Goal: Task Accomplishment & Management: Manage account settings

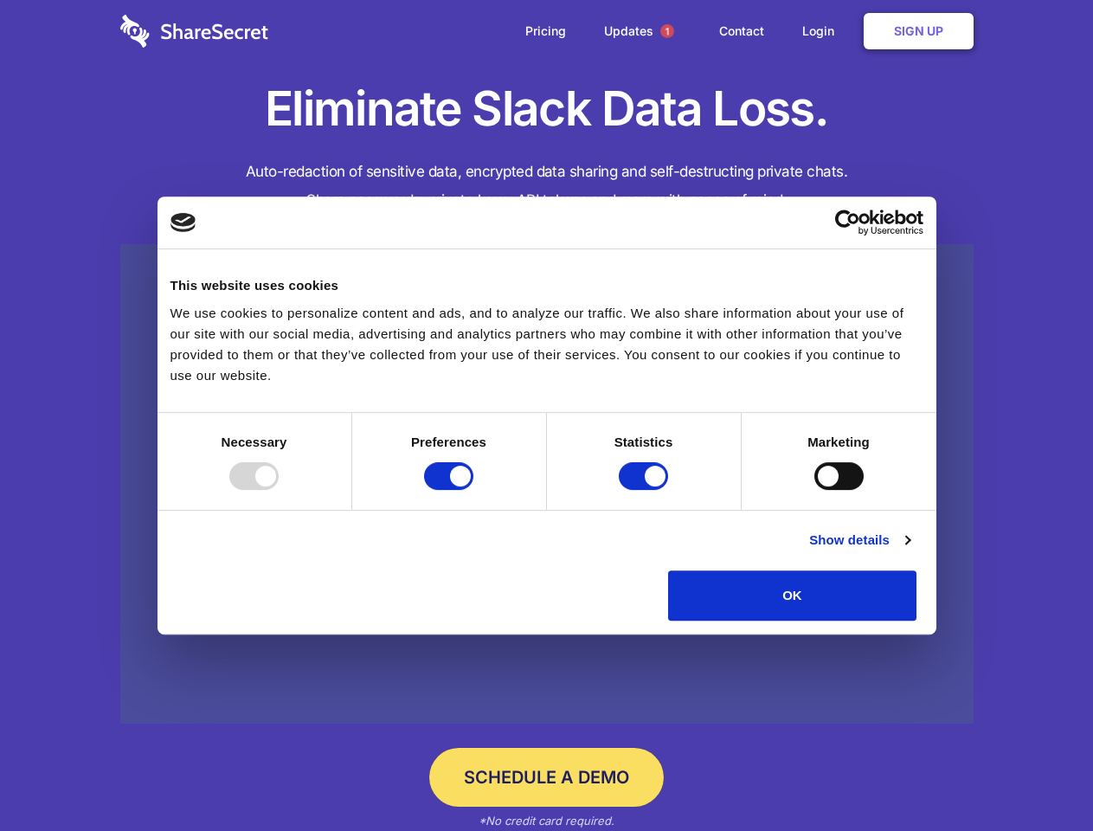
click at [279, 490] on div at bounding box center [253, 476] width 49 height 28
click at [474, 490] on input "Preferences" at bounding box center [448, 476] width 49 height 28
checkbox input "false"
click at [646, 490] on input "Statistics" at bounding box center [643, 476] width 49 height 28
checkbox input "false"
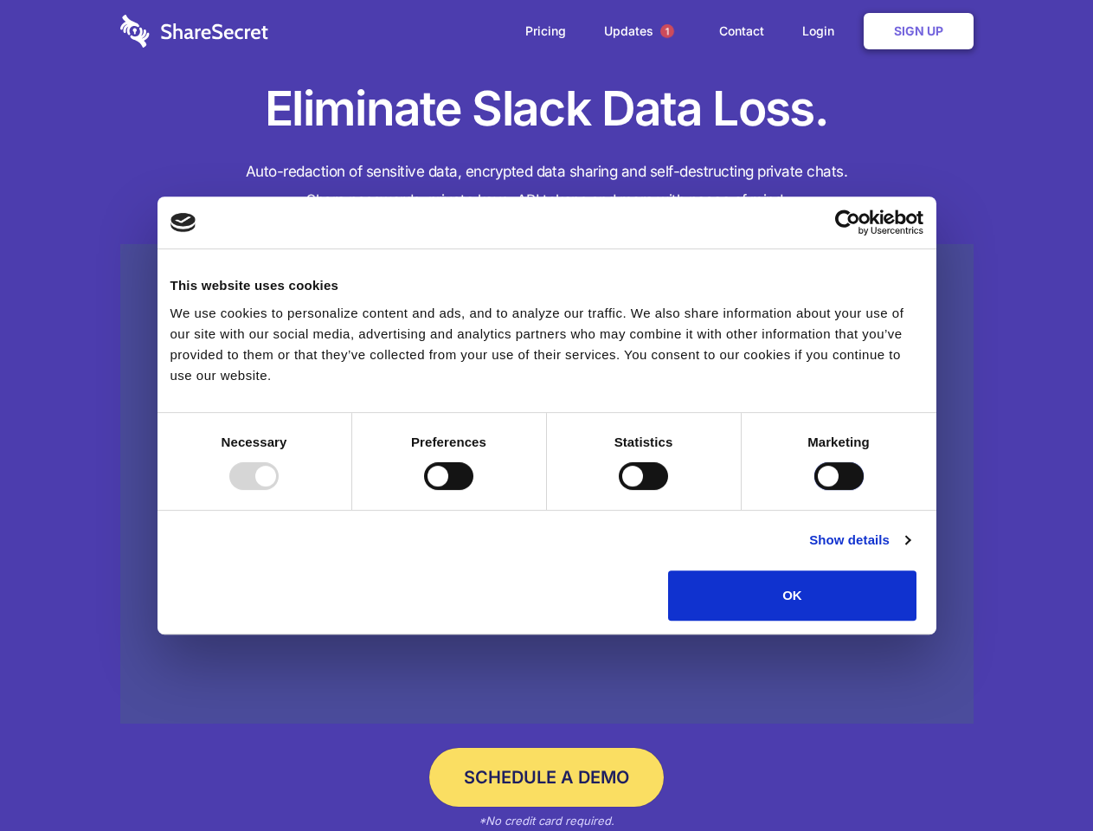
click at [815, 490] on input "Marketing" at bounding box center [839, 476] width 49 height 28
checkbox input "true"
